Goal: Find specific page/section: Find specific page/section

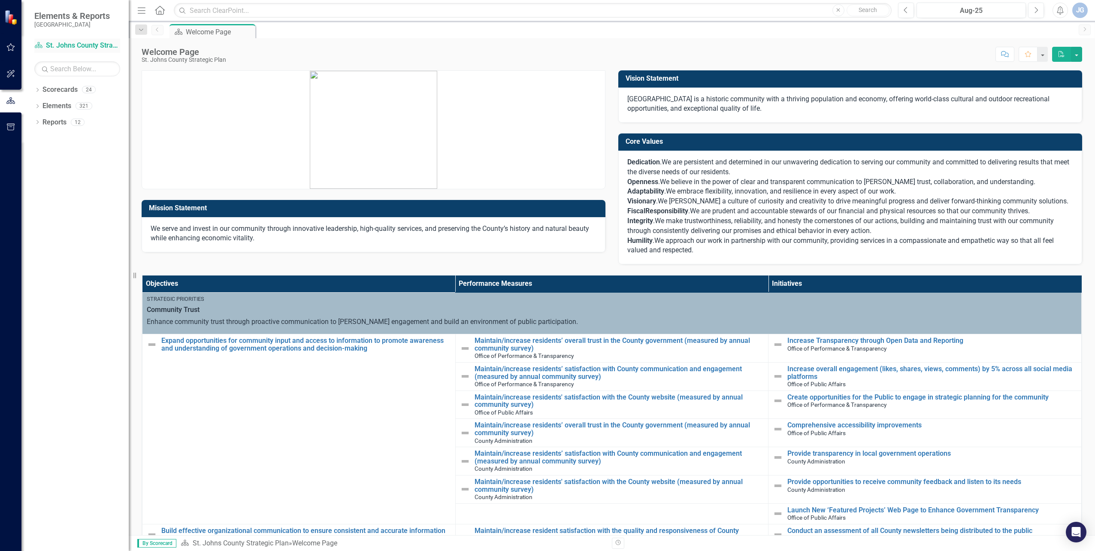
click at [79, 42] on link "Scorecard St. Johns County Strategic Plan" at bounding box center [77, 46] width 86 height 10
click at [76, 45] on link "Scorecard St. Johns County Strategic Plan" at bounding box center [77, 46] width 86 height 10
click at [49, 93] on link "Scorecards" at bounding box center [59, 90] width 35 height 10
click at [35, 88] on div "Dropdown" at bounding box center [37, 90] width 6 height 7
click at [63, 106] on link "St. Johns County Strategic Plan" at bounding box center [88, 106] width 82 height 10
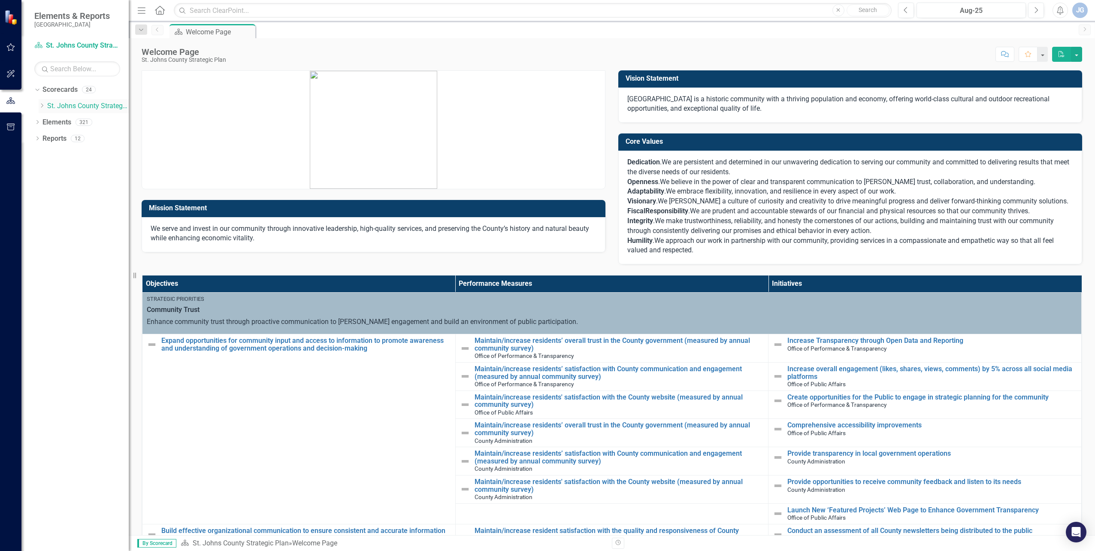
click at [43, 106] on icon at bounding box center [42, 105] width 2 height 4
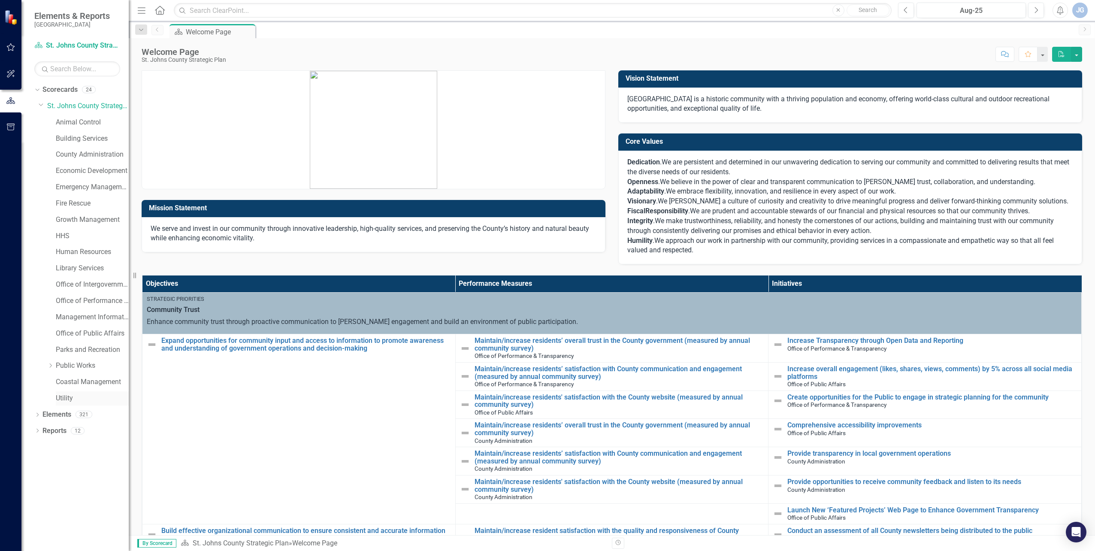
click at [62, 331] on link "Utility" at bounding box center [92, 398] width 73 height 10
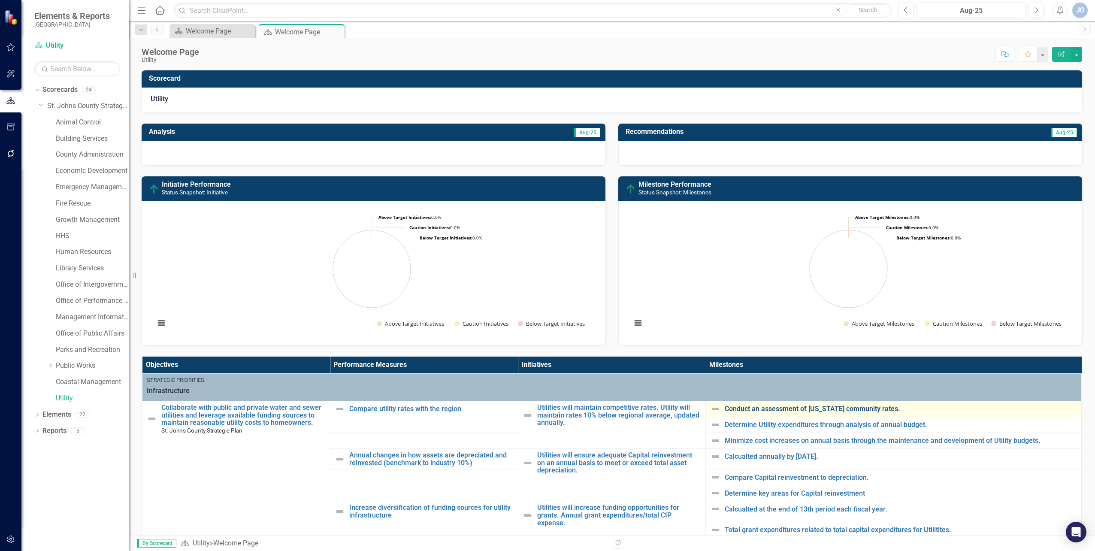
click at [723, 331] on link "Conduct an assessment of [US_STATE] community rates." at bounding box center [901, 409] width 352 height 8
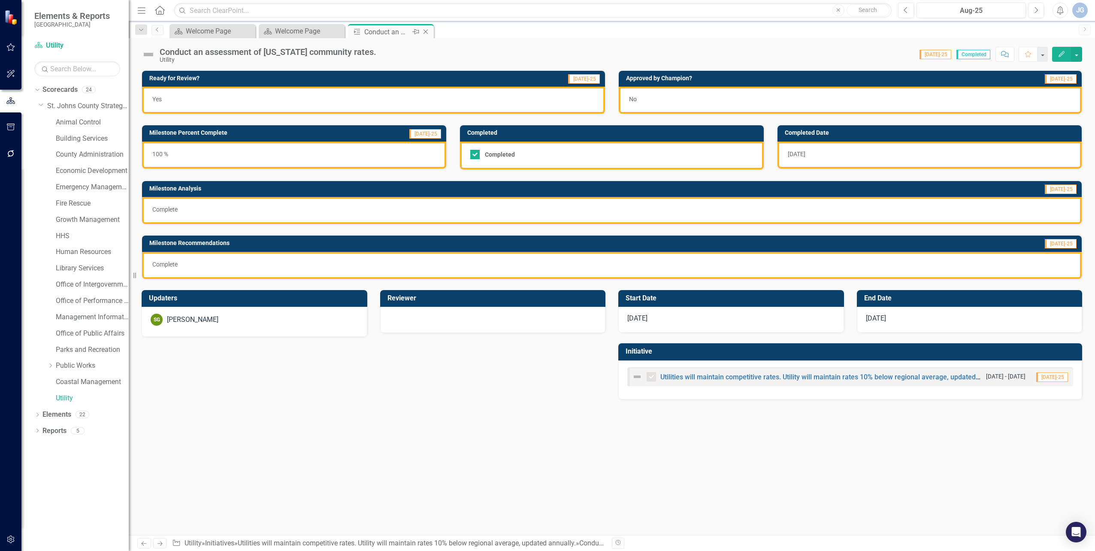
click at [401, 30] on div "Conduct an assessment of [US_STATE] community rates." at bounding box center [387, 32] width 46 height 11
click at [423, 33] on icon "Close" at bounding box center [425, 31] width 9 height 7
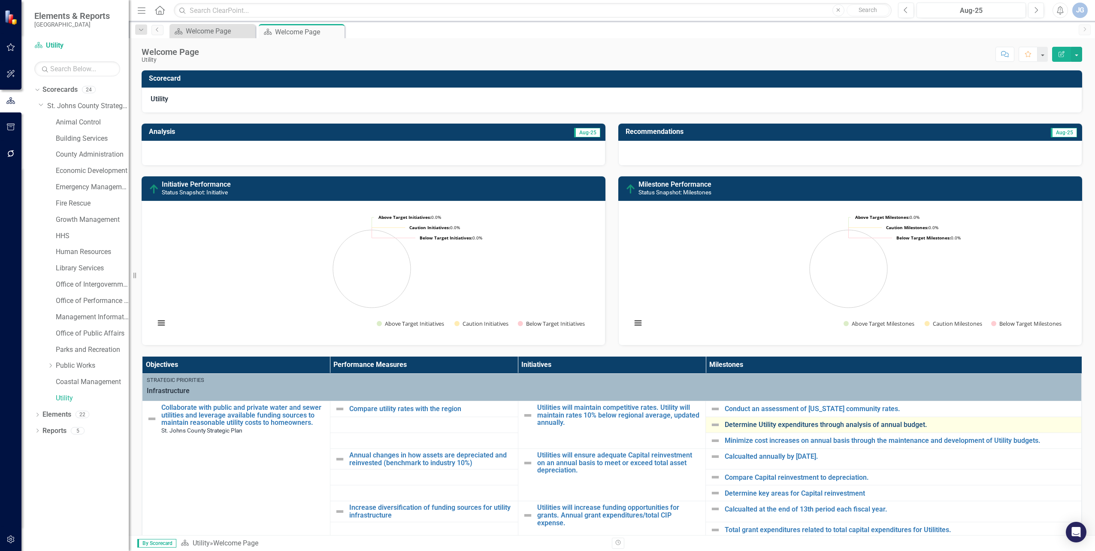
click at [723, 331] on link "Determine Utility expenditures through analysis of annual budget." at bounding box center [901, 425] width 352 height 8
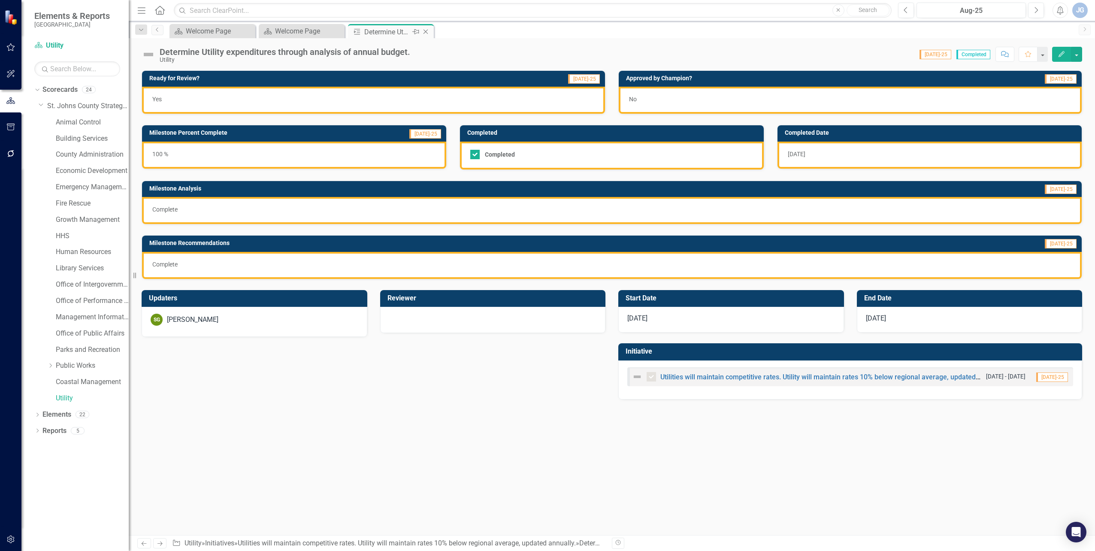
click at [426, 35] on div "Close" at bounding box center [426, 32] width 11 height 11
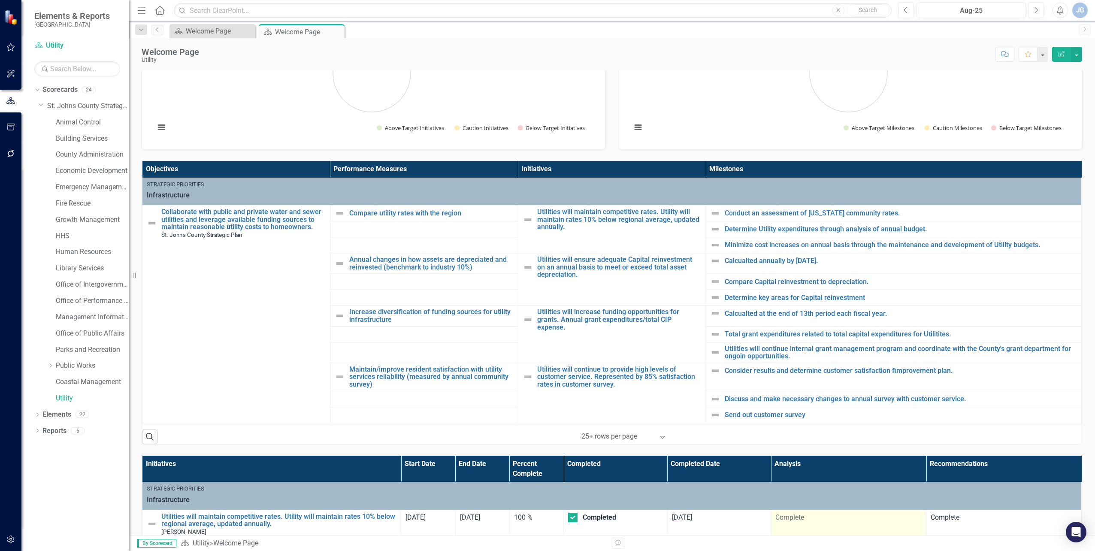
scroll to position [215, 0]
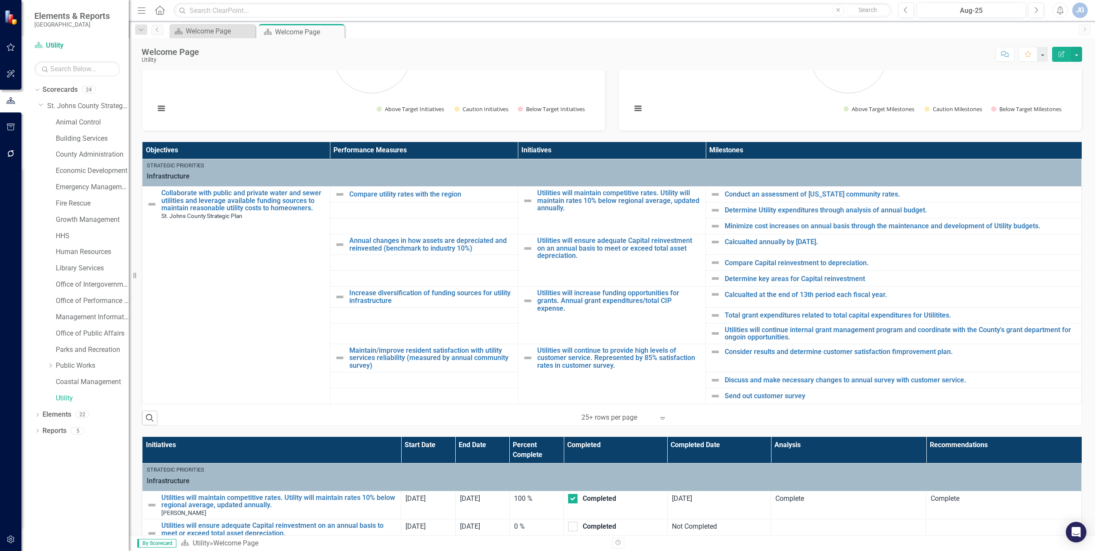
click at [589, 331] on div at bounding box center [617, 418] width 73 height 12
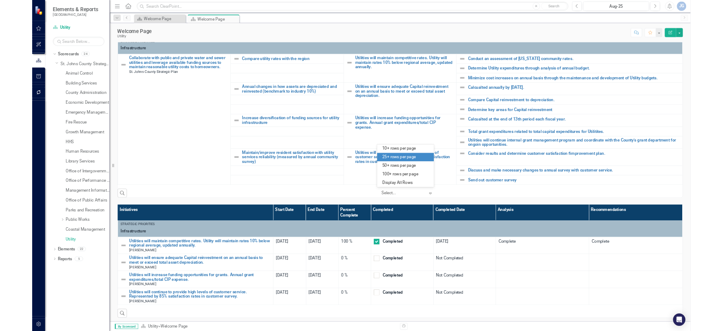
scroll to position [320, 0]
